Goal: Task Accomplishment & Management: Use online tool/utility

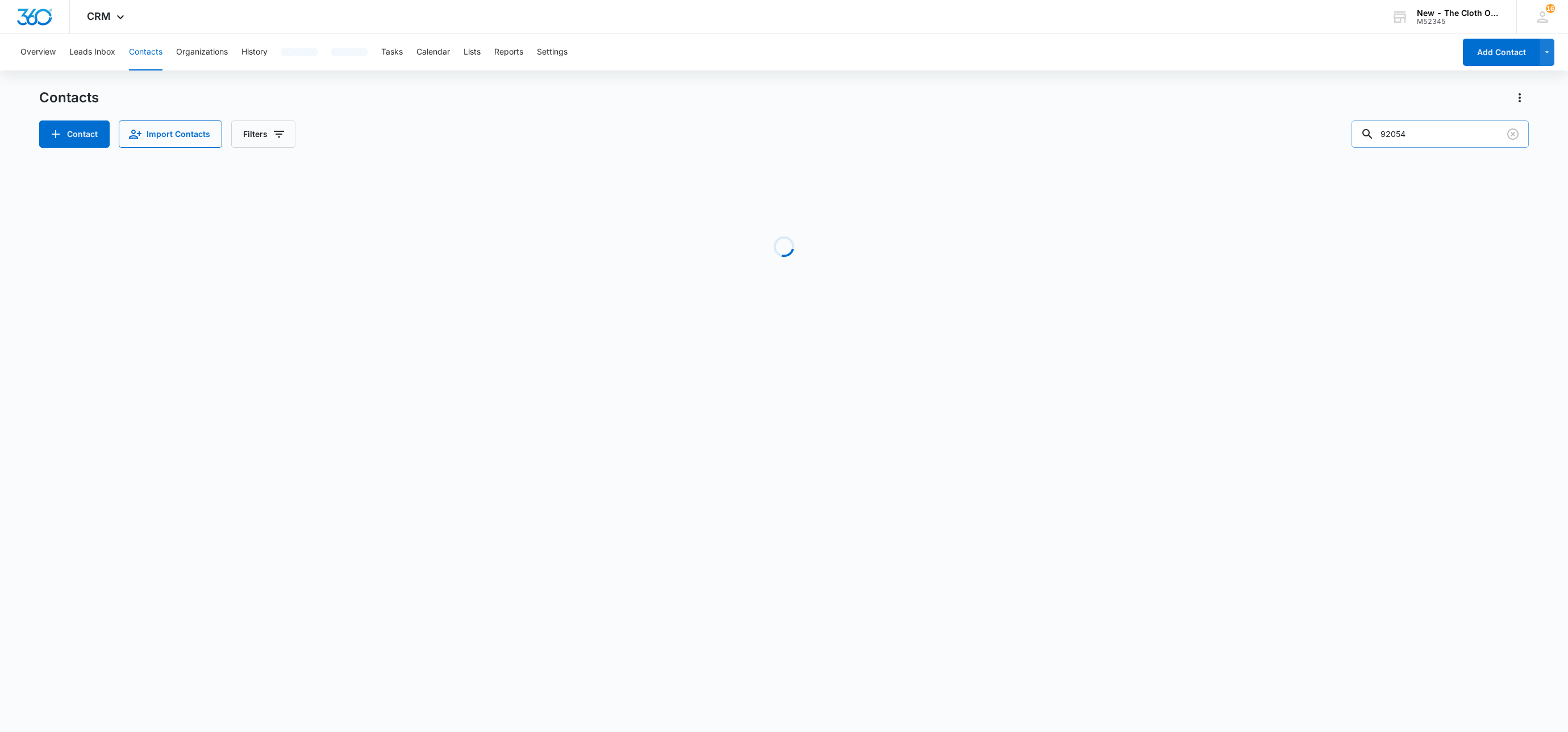
click at [1436, 125] on input "92054" at bounding box center [1440, 134] width 177 height 27
type input "[PERSON_NAME]"
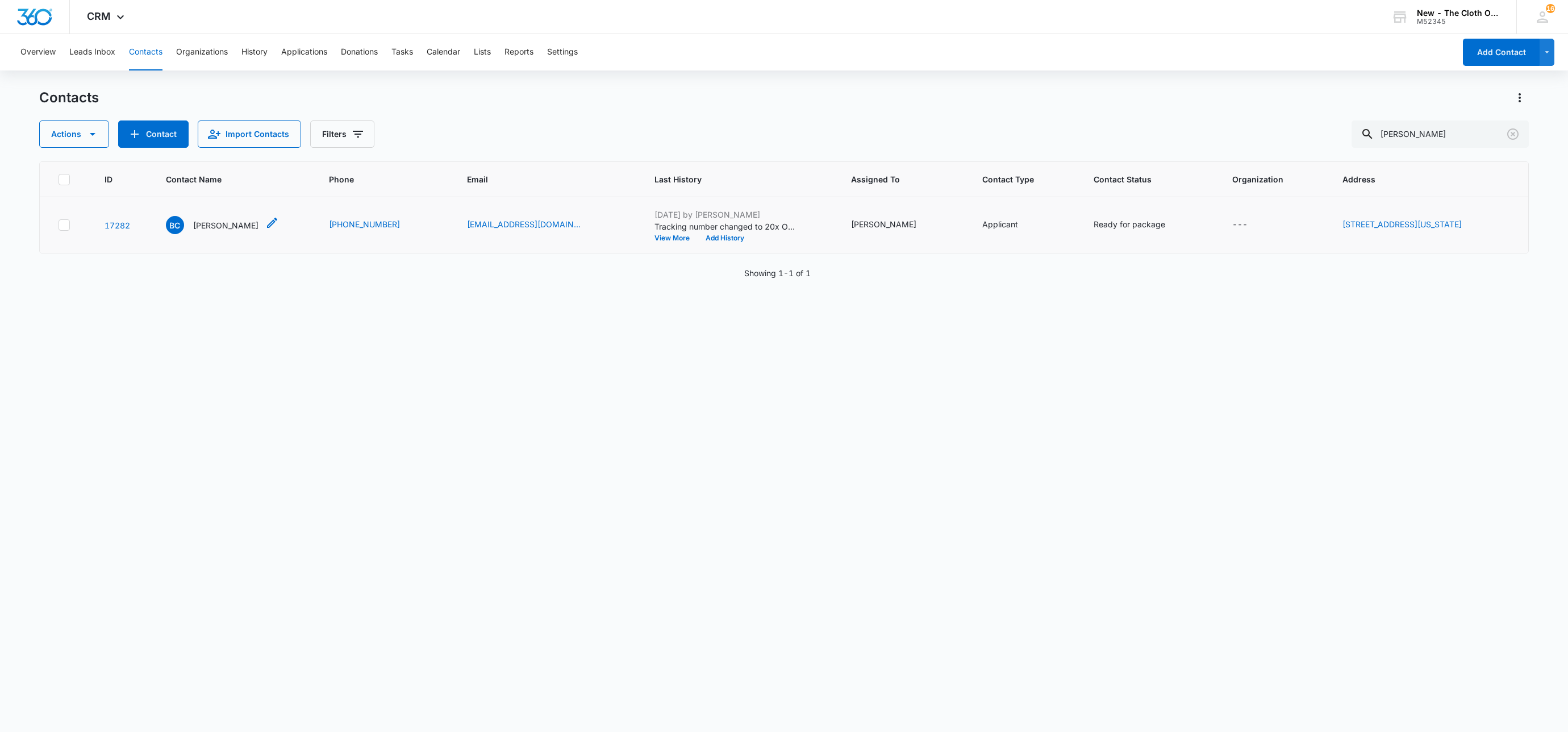
click at [228, 229] on p "[PERSON_NAME]" at bounding box center [226, 226] width 65 height 12
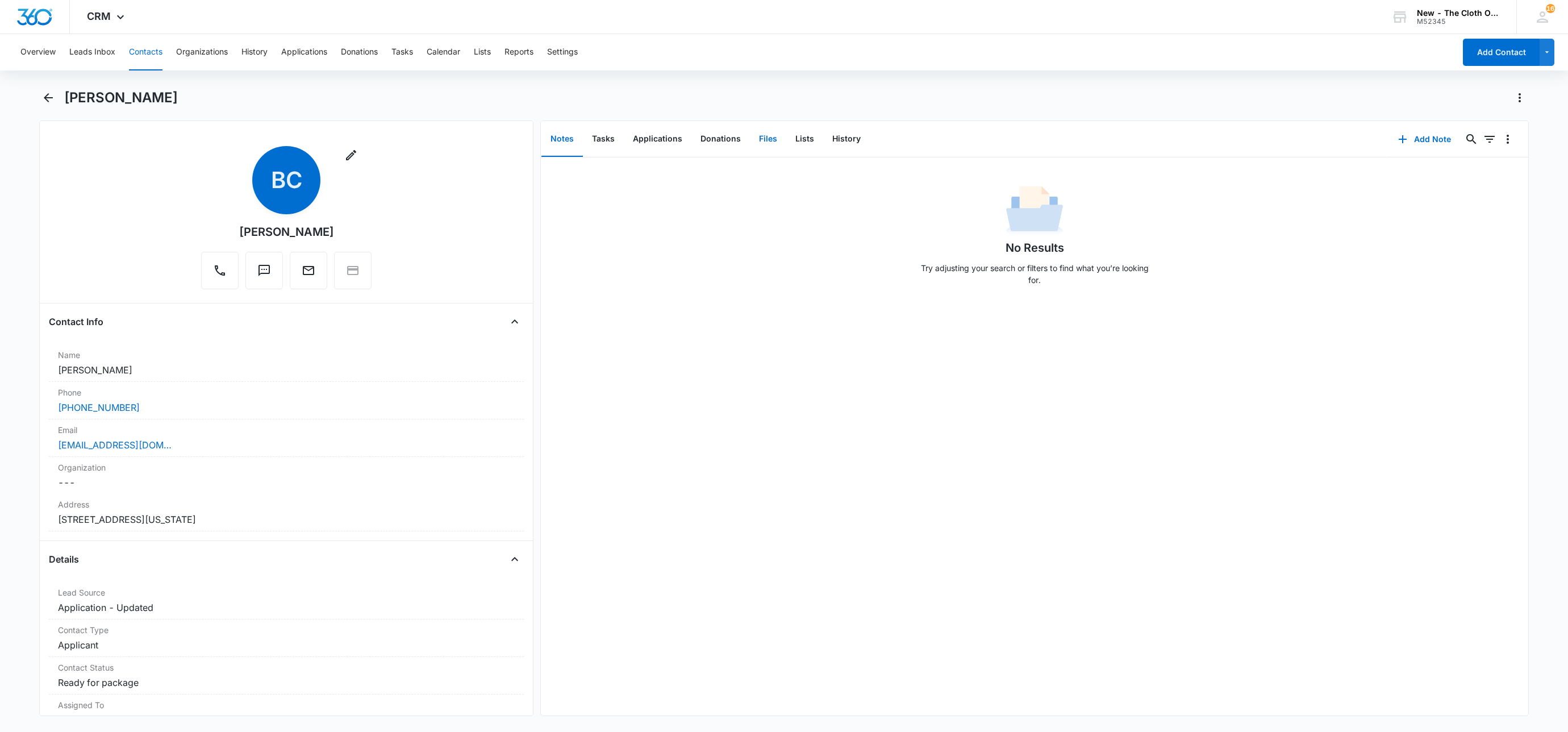
click at [764, 131] on button "Files" at bounding box center [768, 139] width 36 height 36
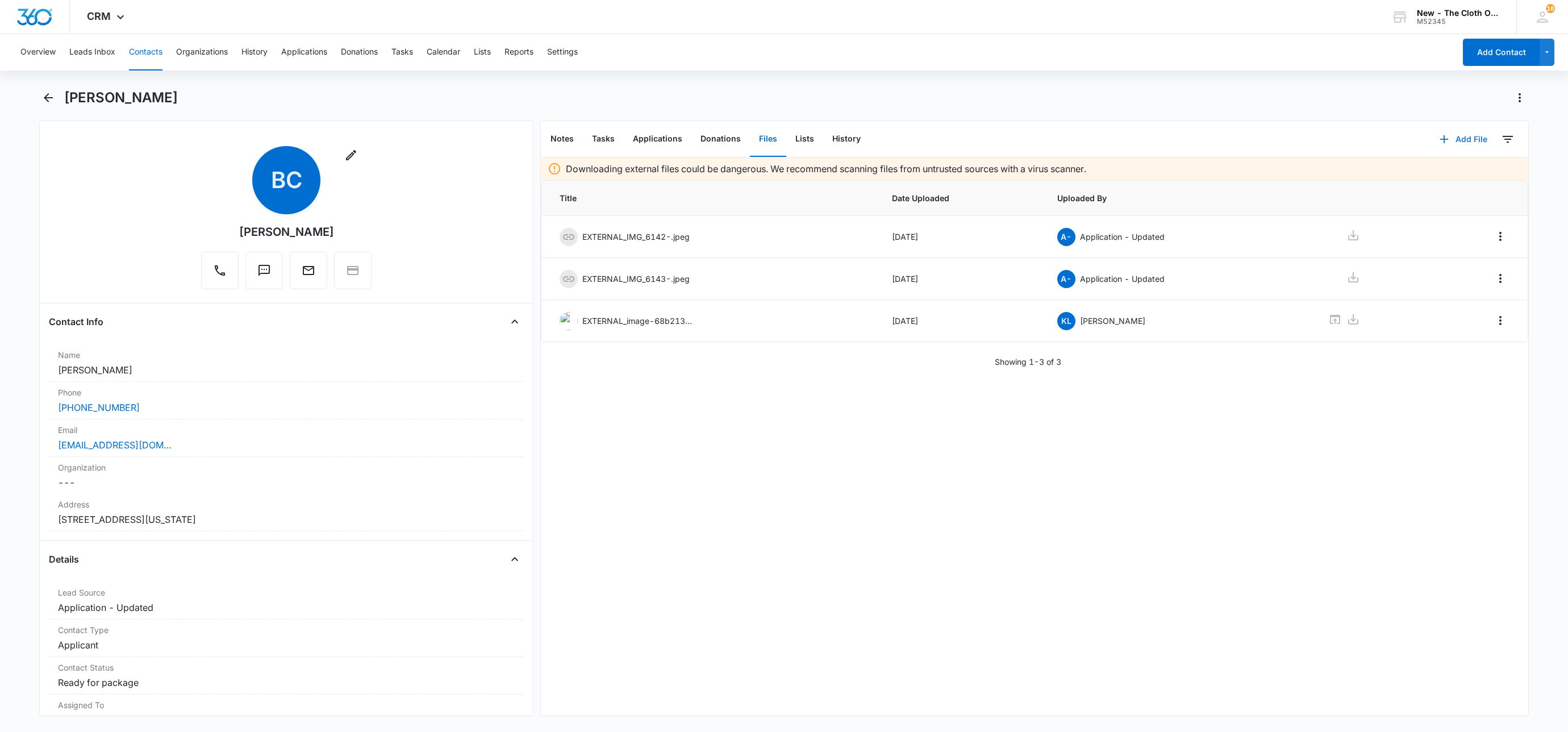
click at [1462, 137] on button "Add File" at bounding box center [1464, 139] width 70 height 27
click at [1437, 170] on button "Upload Files" at bounding box center [1455, 175] width 87 height 17
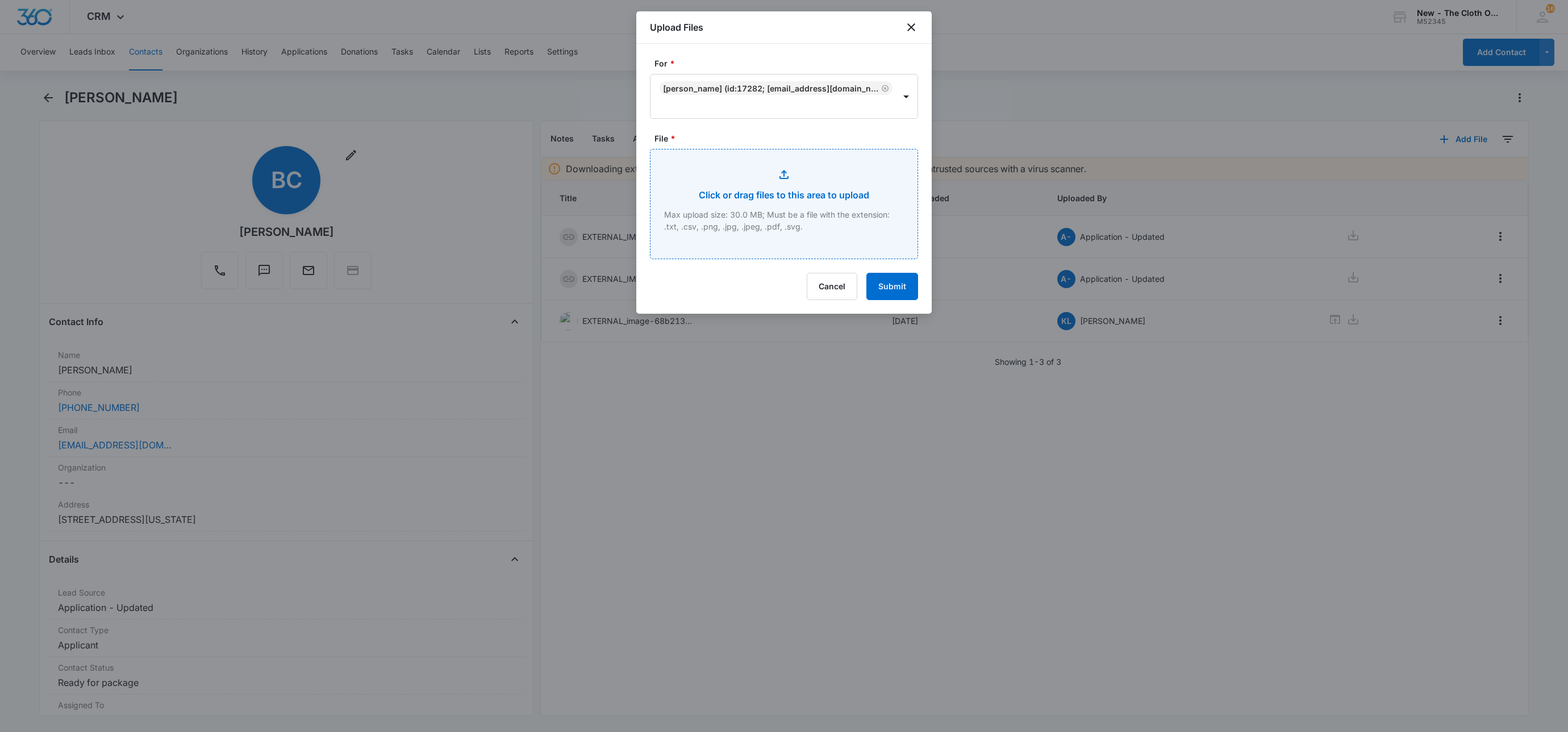
click at [788, 168] on input "File *" at bounding box center [784, 204] width 267 height 109
click at [824, 285] on button "Cancel" at bounding box center [832, 286] width 51 height 27
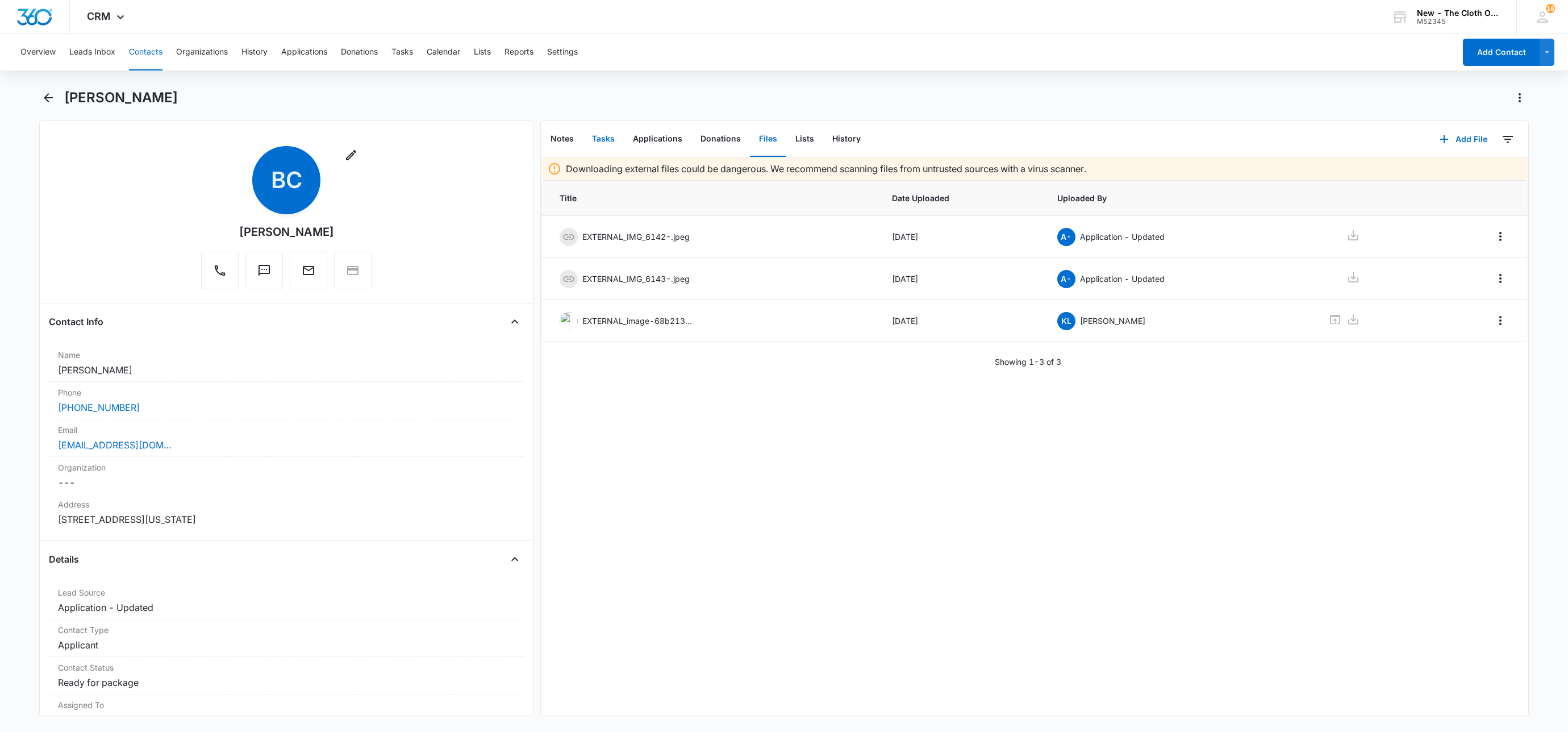
click at [601, 138] on button "Tasks" at bounding box center [603, 139] width 41 height 36
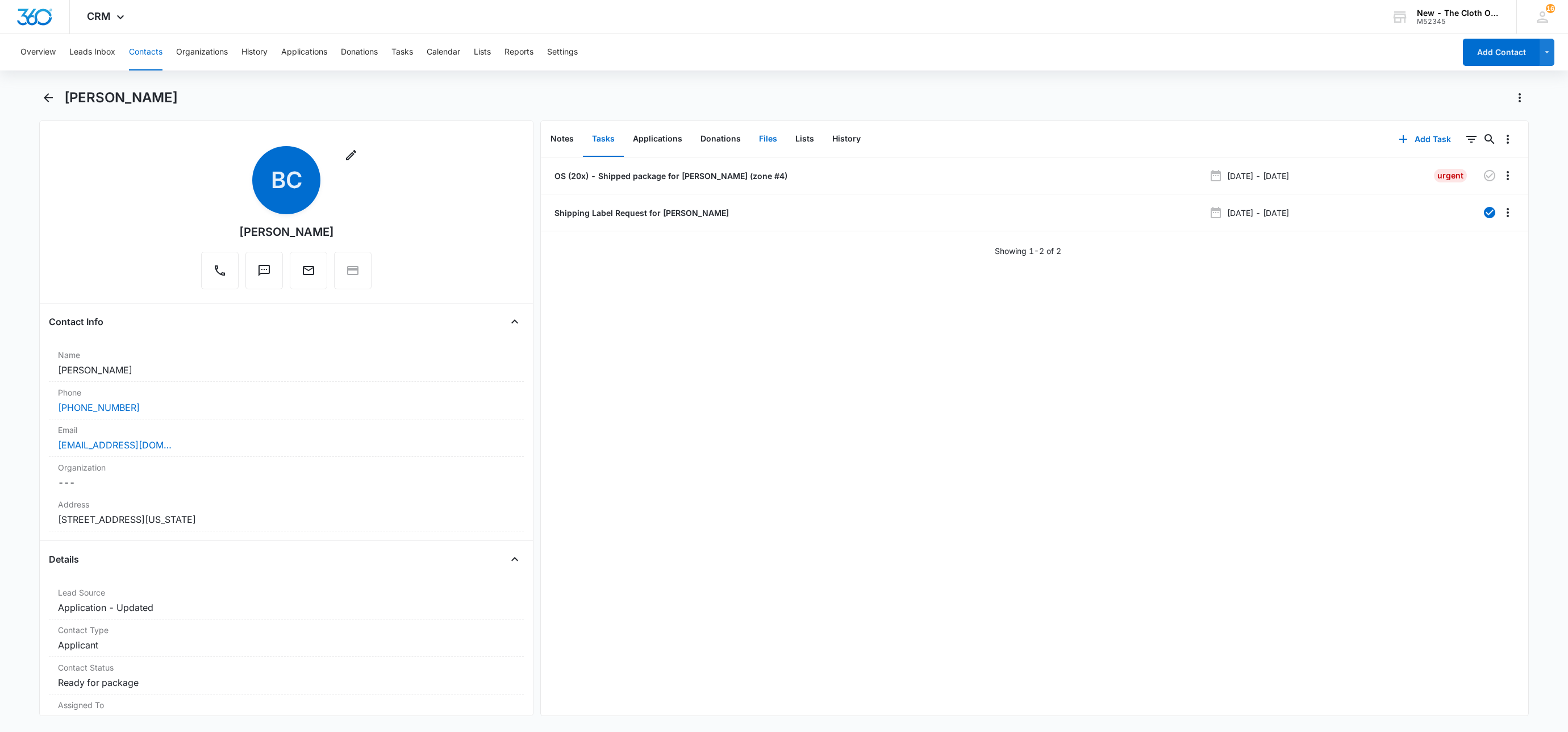
click at [766, 128] on button "Files" at bounding box center [768, 139] width 36 height 36
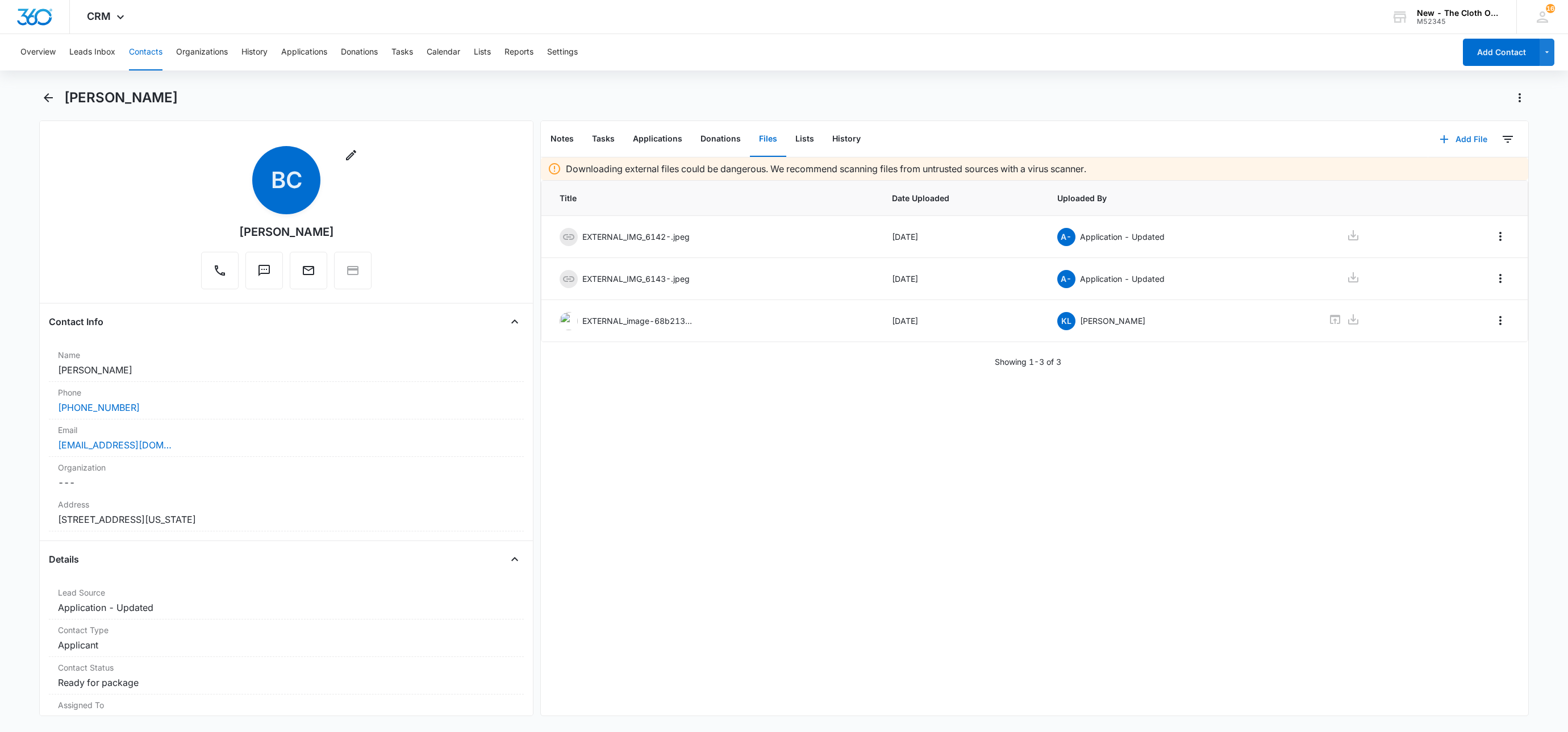
drag, startPoint x: 1449, startPoint y: 142, endPoint x: 1462, endPoint y: 150, distance: 15.3
click at [1449, 142] on button "Add File" at bounding box center [1464, 139] width 70 height 27
click at [1468, 170] on button "Upload Files" at bounding box center [1455, 175] width 87 height 17
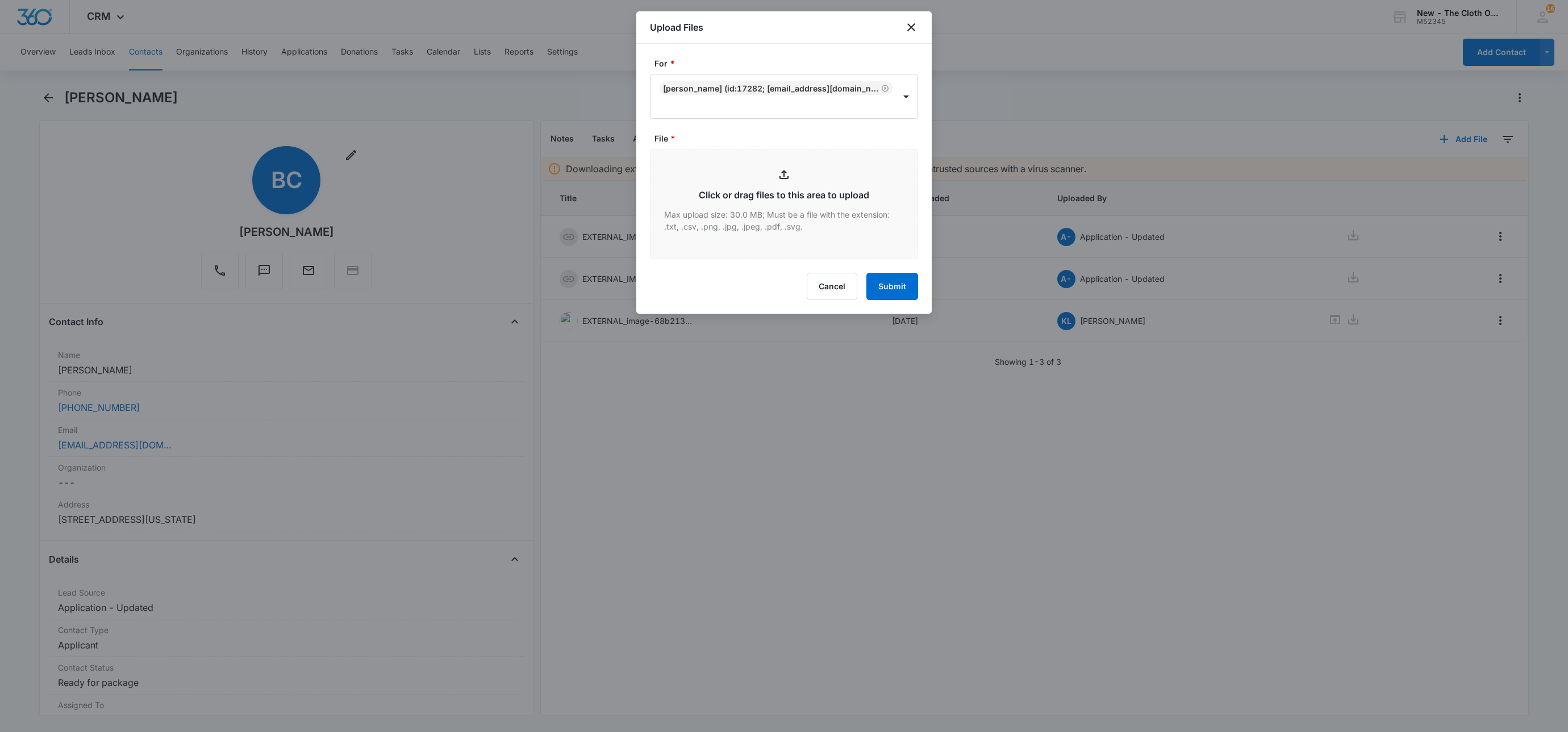
type input "C:\fakepath\20xOS-9434636106194300659546---[PERSON_NAME].pdf"
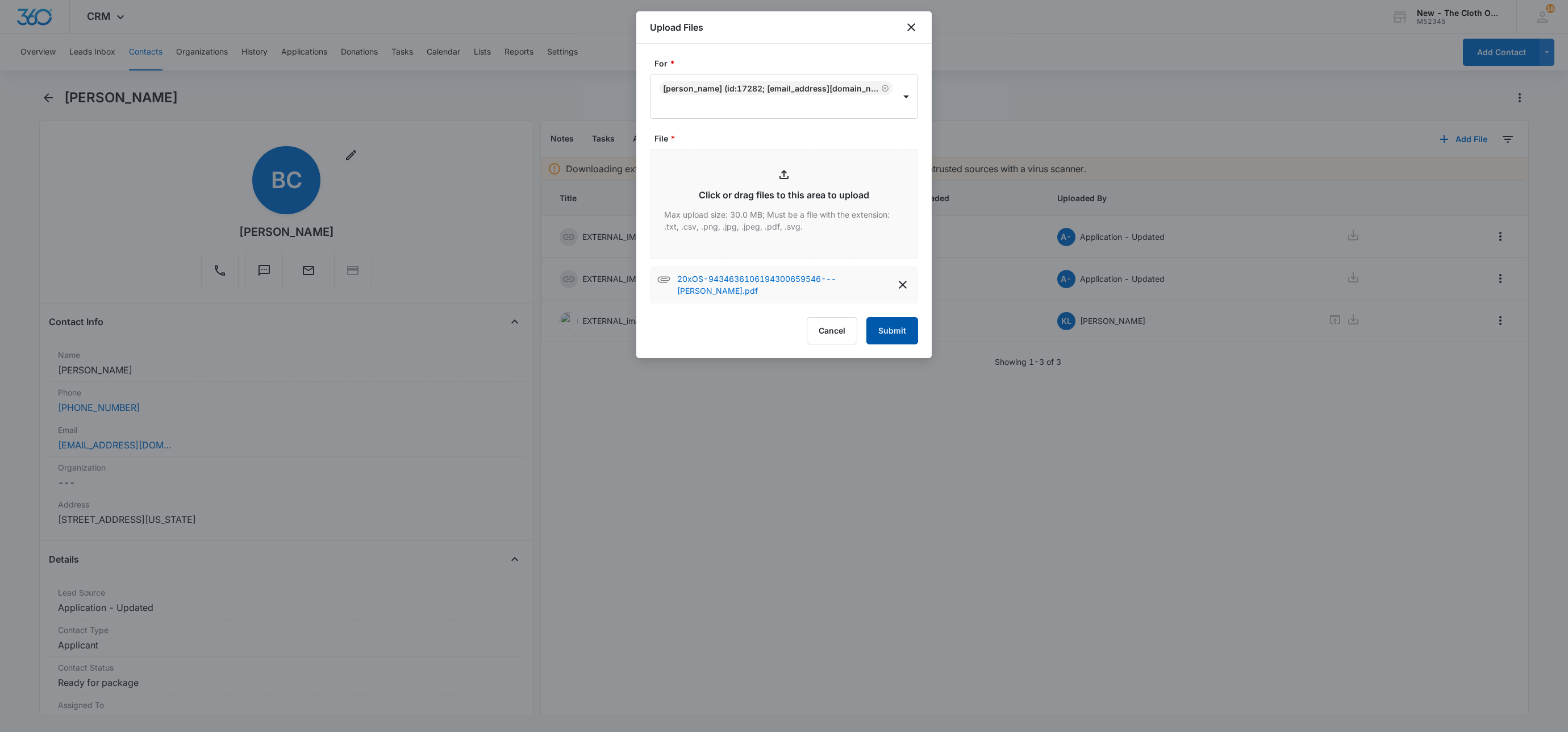
click at [895, 344] on button "Submit" at bounding box center [892, 331] width 52 height 27
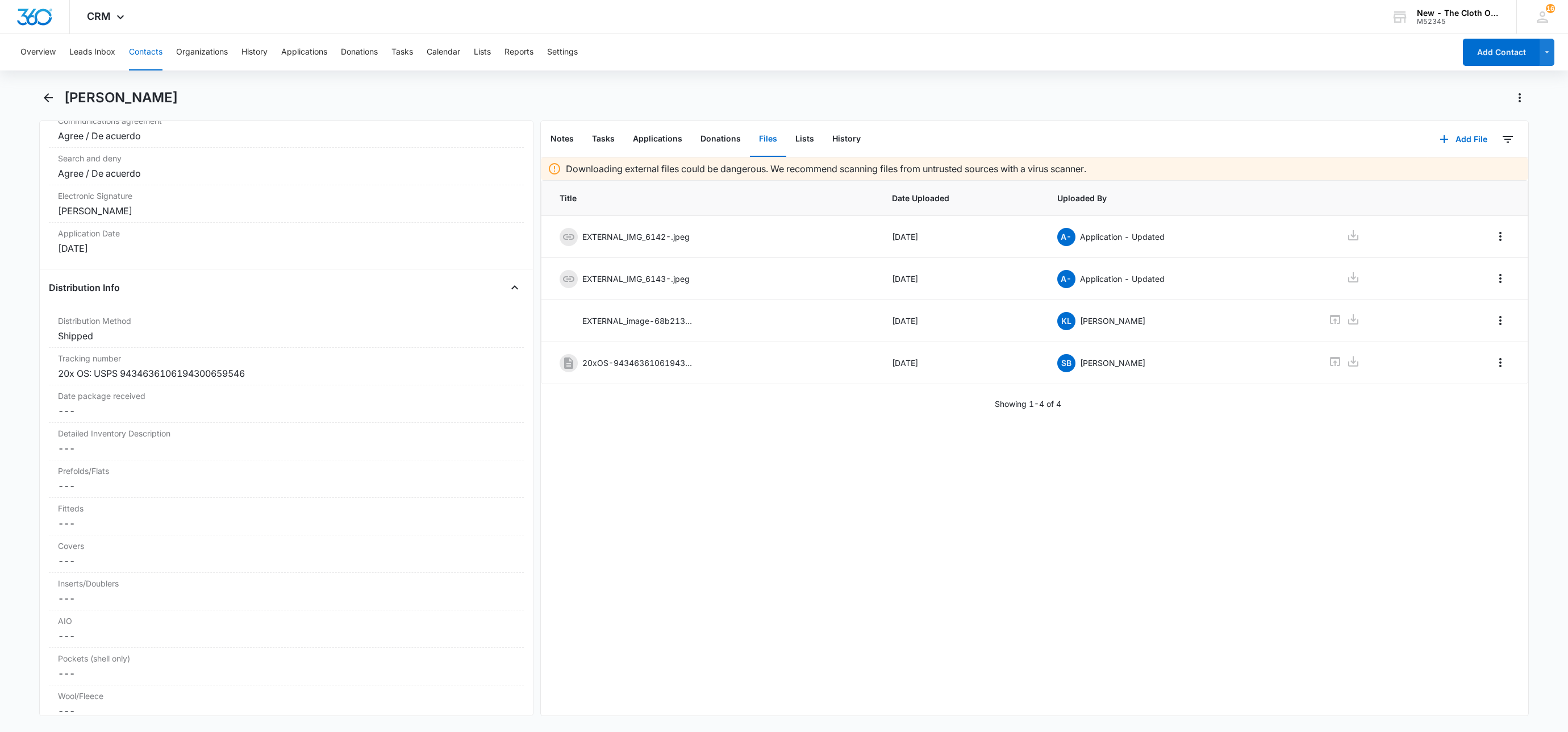
scroll to position [2471, 0]
click at [854, 140] on button "History" at bounding box center [846, 139] width 47 height 36
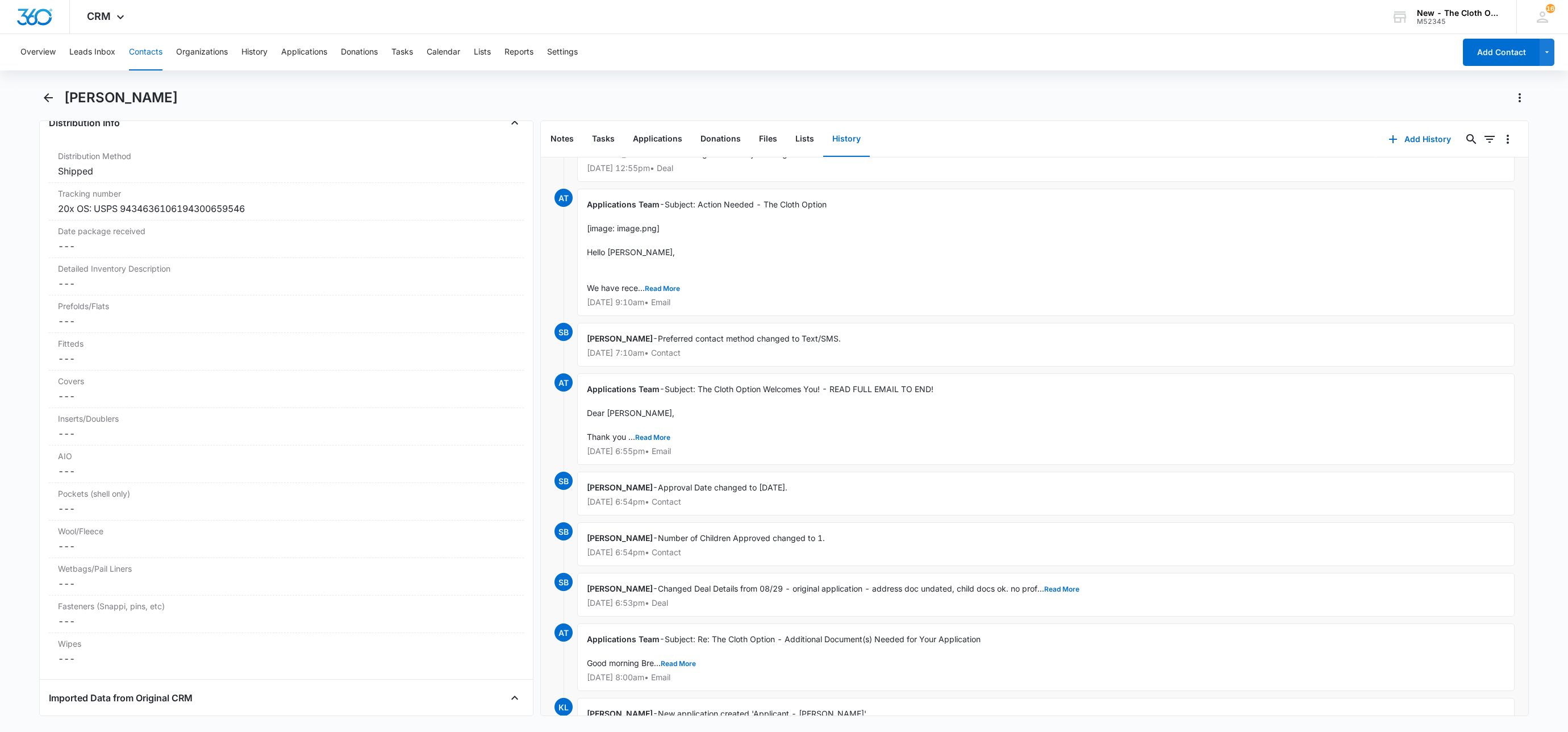
scroll to position [820, 0]
